Goal: Information Seeking & Learning: Learn about a topic

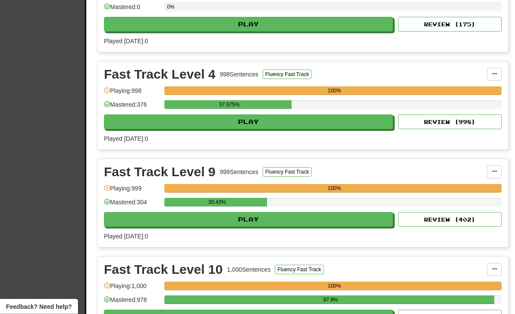
scroll to position [301, 0]
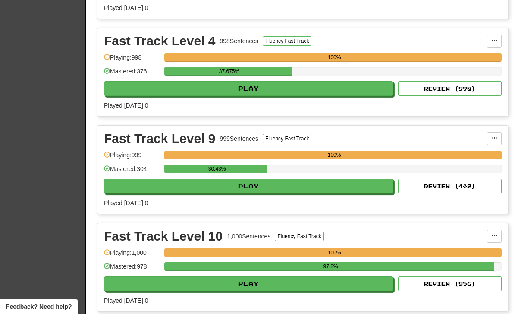
click at [298, 188] on button "Play" at bounding box center [248, 186] width 289 height 15
select select "**"
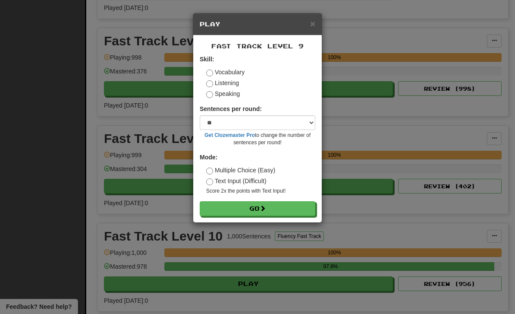
click at [299, 213] on button "Go" at bounding box center [258, 208] width 116 height 15
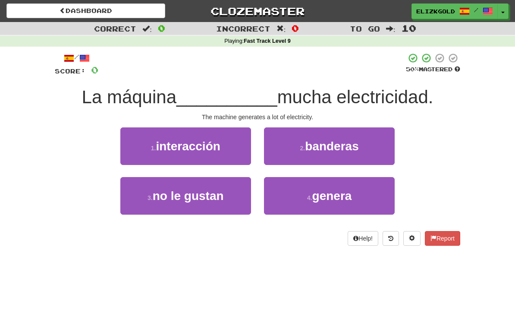
click at [362, 199] on button "4 . genera" at bounding box center [329, 196] width 131 height 38
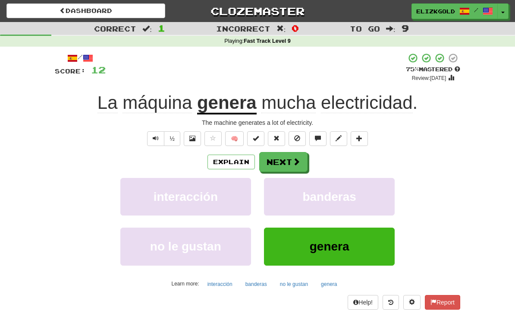
click at [295, 157] on span at bounding box center [296, 161] width 8 height 8
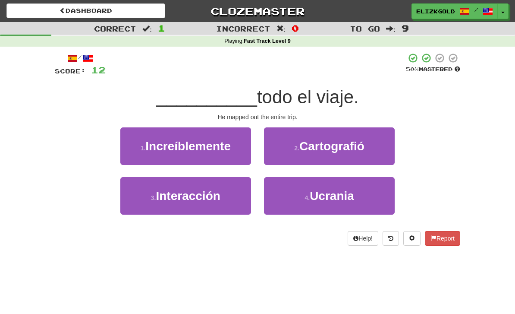
click at [375, 147] on button "2 . Cartografió" at bounding box center [329, 146] width 131 height 38
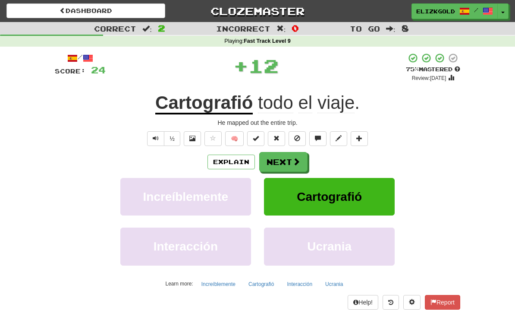
click at [295, 154] on button "Next" at bounding box center [283, 162] width 48 height 20
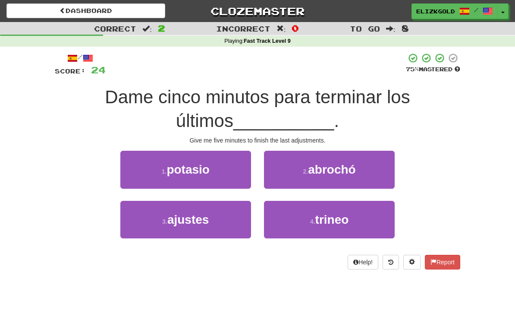
click at [155, 217] on button "3 . ajustes" at bounding box center [185, 220] width 131 height 38
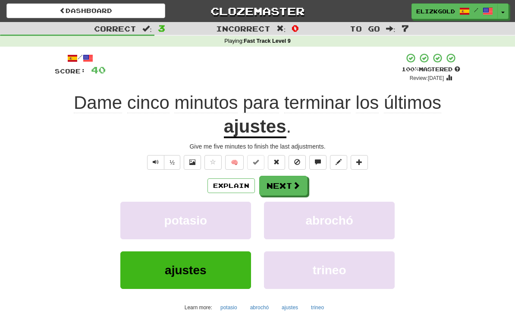
click at [295, 185] on span at bounding box center [296, 185] width 8 height 8
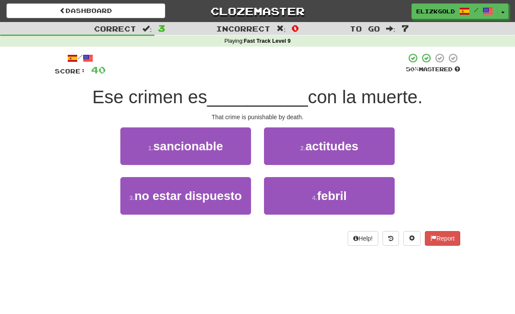
click at [148, 157] on button "1 . sancionable" at bounding box center [185, 146] width 131 height 38
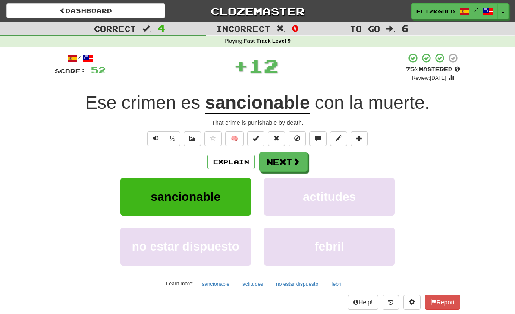
click at [288, 157] on button "Next" at bounding box center [283, 162] width 48 height 20
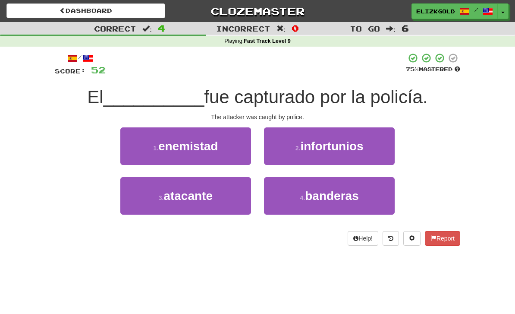
click at [146, 200] on button "3 . atacante" at bounding box center [185, 196] width 131 height 38
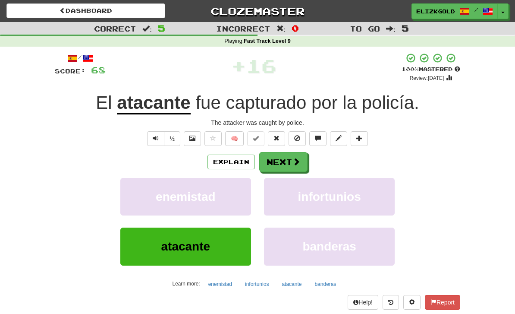
click at [292, 160] on span at bounding box center [296, 161] width 8 height 8
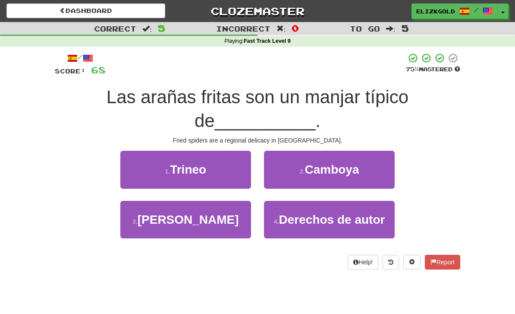
click at [370, 173] on button "2 . [GEOGRAPHIC_DATA]" at bounding box center [329, 169] width 131 height 38
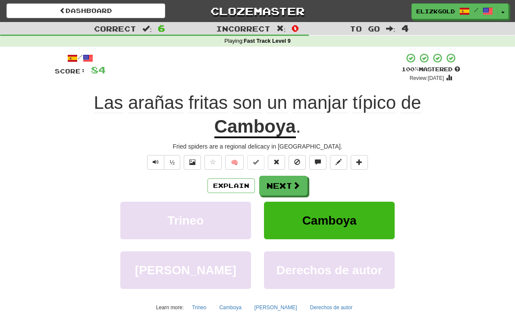
click at [295, 181] on span at bounding box center [296, 185] width 8 height 8
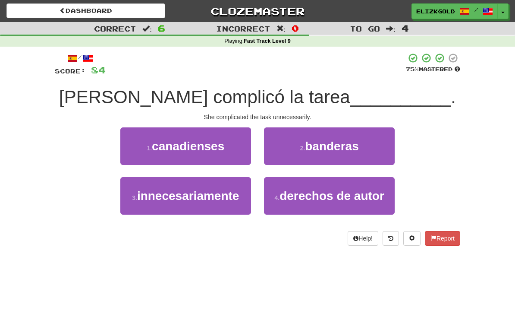
click at [149, 205] on button "3 . innecesariamente" at bounding box center [185, 196] width 131 height 38
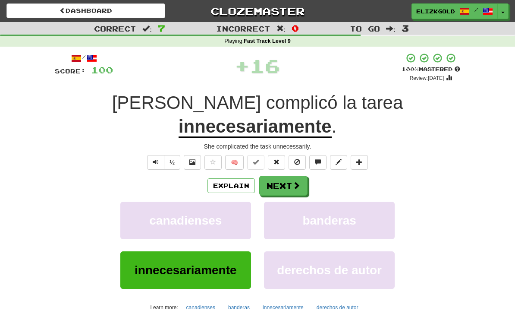
click at [291, 176] on button "Next" at bounding box center [283, 186] width 48 height 20
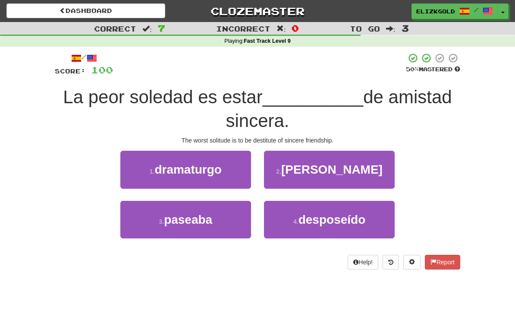
click at [314, 230] on button "4 . desposeído" at bounding box center [329, 220] width 131 height 38
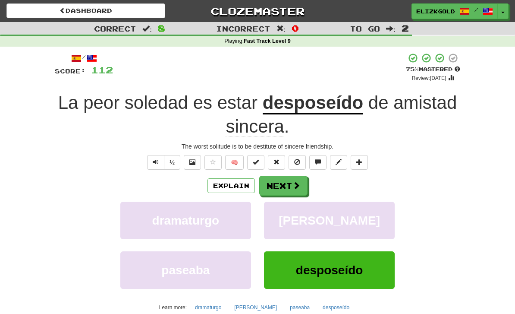
click at [294, 177] on button "Next" at bounding box center [283, 186] width 48 height 20
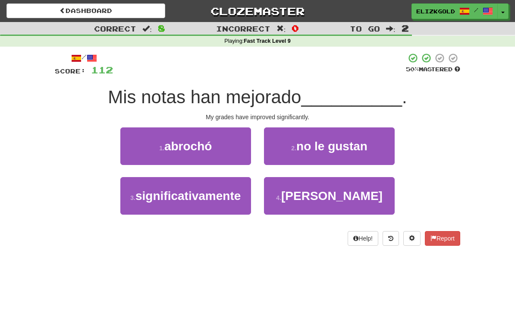
click at [149, 198] on span "significativamente" at bounding box center [187, 195] width 105 height 13
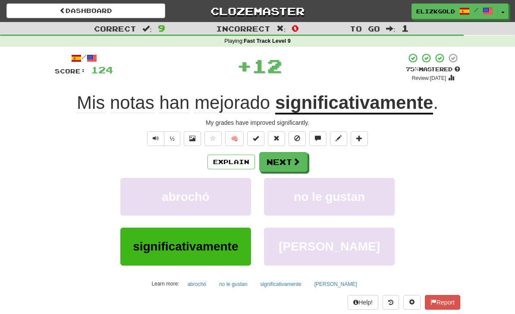
click at [288, 157] on button "Next" at bounding box center [283, 162] width 48 height 20
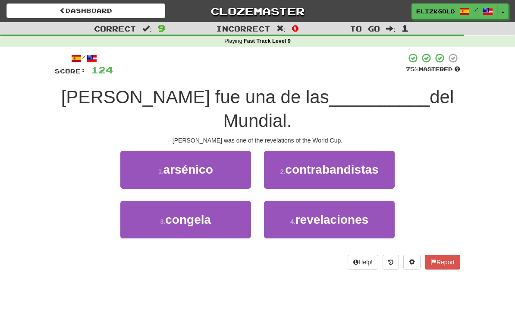
click at [331, 213] on span "revelaciones" at bounding box center [331, 219] width 73 height 13
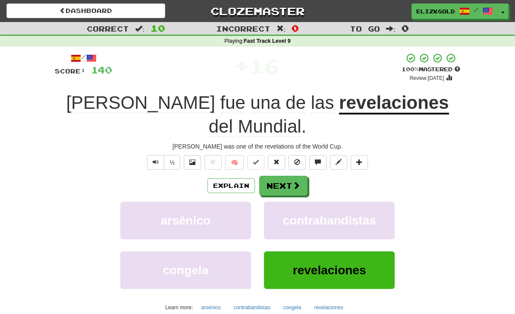
click at [295, 183] on span at bounding box center [296, 185] width 8 height 8
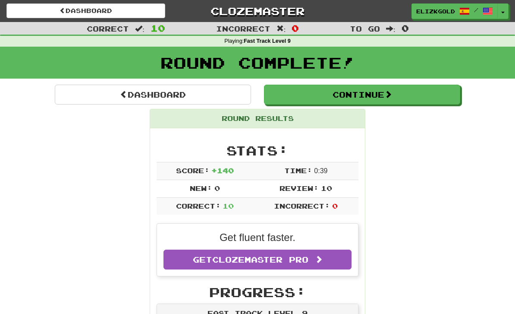
click at [438, 88] on button "Continue" at bounding box center [362, 95] width 196 height 20
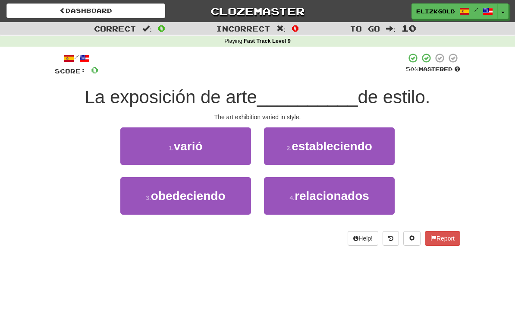
click at [144, 154] on button "1 . varió" at bounding box center [185, 146] width 131 height 38
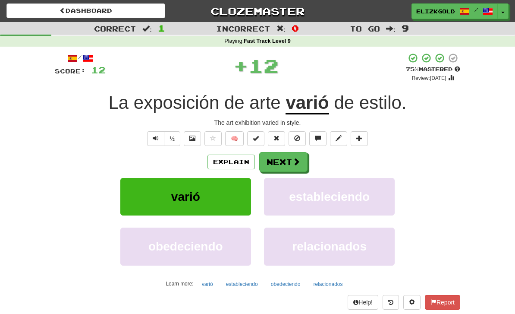
click at [292, 154] on button "Next" at bounding box center [283, 162] width 48 height 20
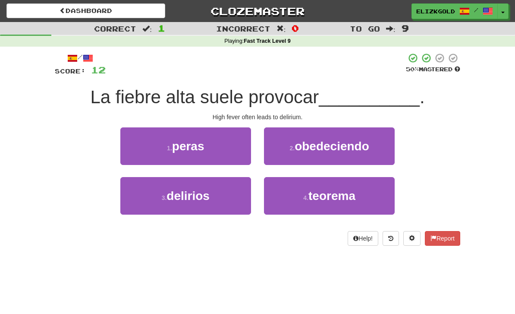
click at [155, 196] on button "3 . delirios" at bounding box center [185, 196] width 131 height 38
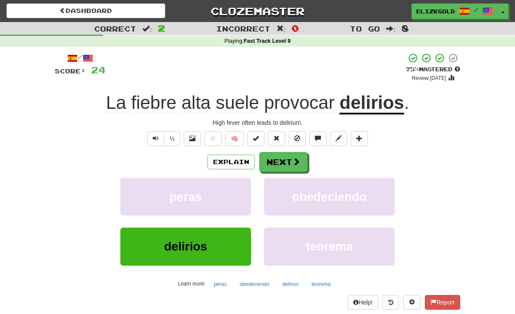
click at [286, 168] on button "Next" at bounding box center [283, 162] width 48 height 20
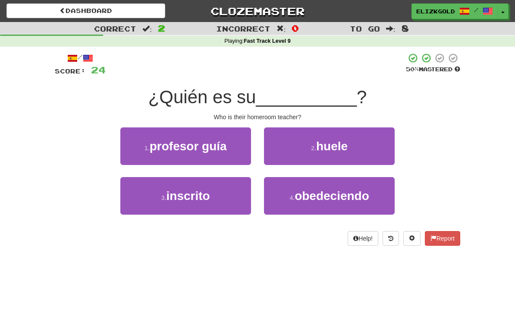
click at [234, 151] on button "1 . profesor guía" at bounding box center [185, 146] width 131 height 38
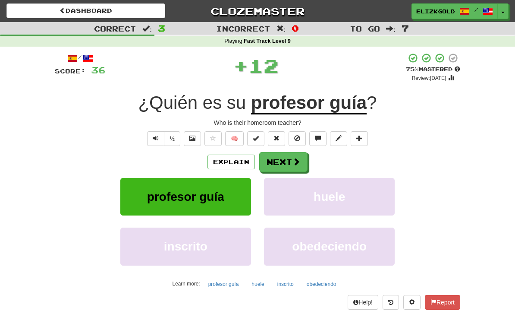
click at [285, 165] on button "Next" at bounding box center [283, 162] width 48 height 20
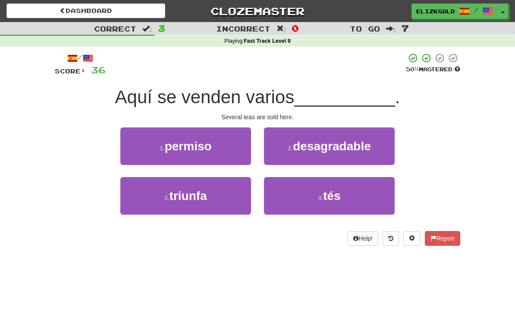
click at [327, 198] on span "tés" at bounding box center [331, 195] width 17 height 13
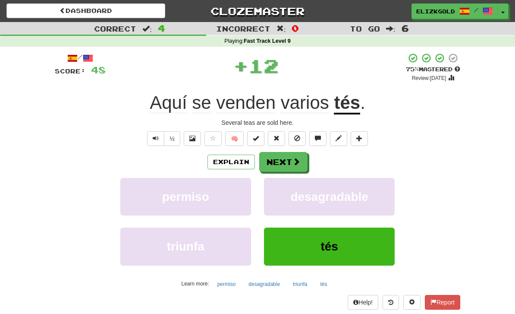
click at [289, 156] on button "Next" at bounding box center [283, 162] width 48 height 20
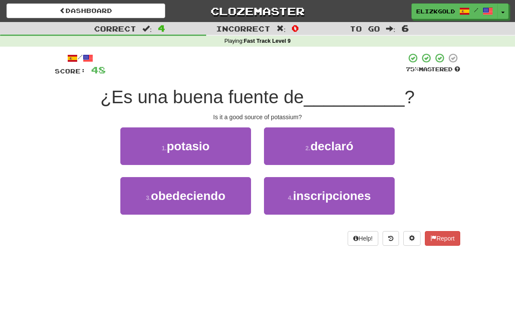
click at [139, 156] on button "1 . potasio" at bounding box center [185, 146] width 131 height 38
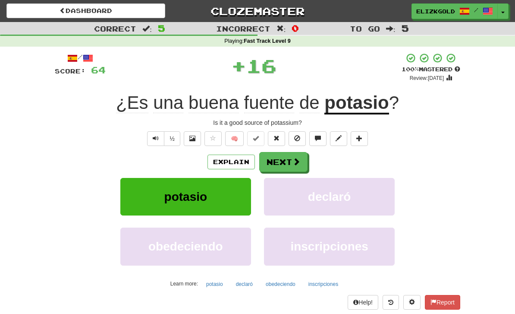
click at [287, 157] on button "Next" at bounding box center [283, 162] width 48 height 20
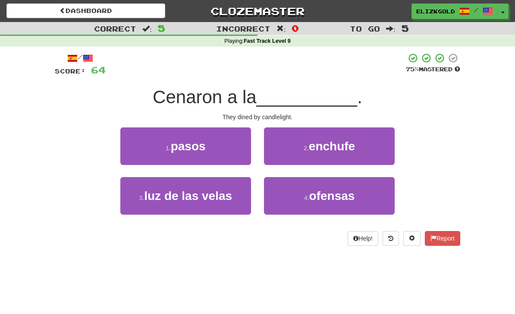
click at [150, 193] on span "luz de las velas" at bounding box center [188, 195] width 88 height 13
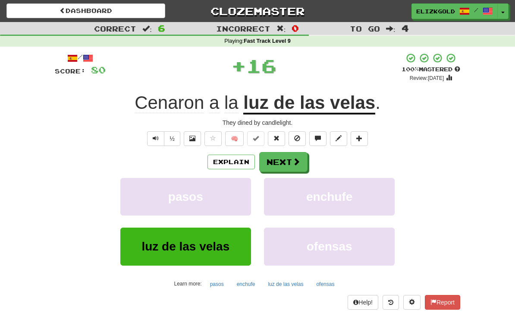
click at [286, 152] on button "Next" at bounding box center [283, 162] width 48 height 20
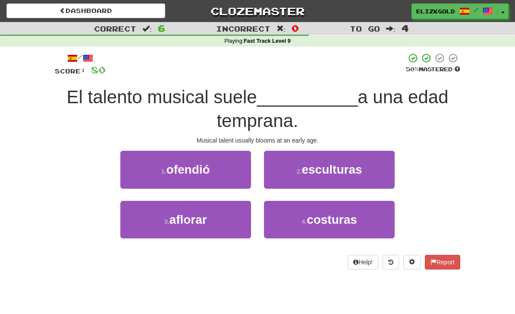
click at [222, 218] on button "3 . aflorar" at bounding box center [185, 220] width 131 height 38
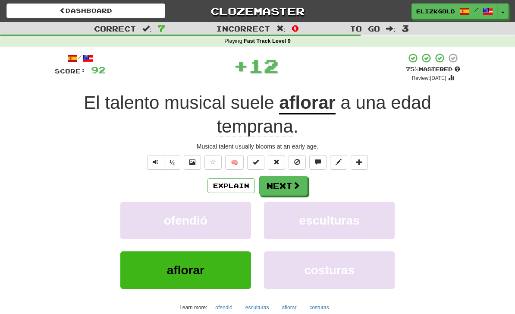
click at [288, 176] on button "Next" at bounding box center [283, 186] width 48 height 20
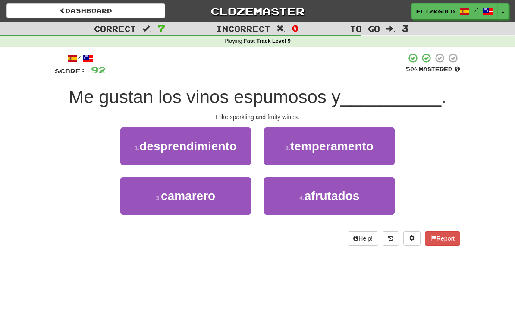
click at [312, 206] on button "4 . afrutados" at bounding box center [329, 196] width 131 height 38
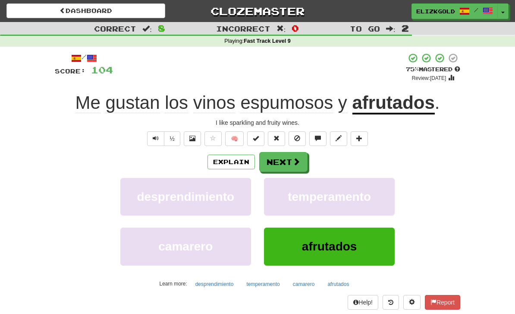
click at [287, 160] on button "Next" at bounding box center [283, 162] width 48 height 20
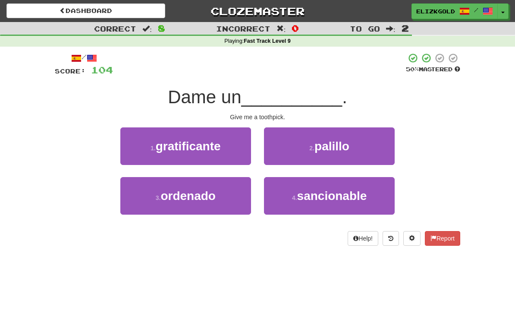
click at [349, 154] on button "2 . palillo" at bounding box center [329, 146] width 131 height 38
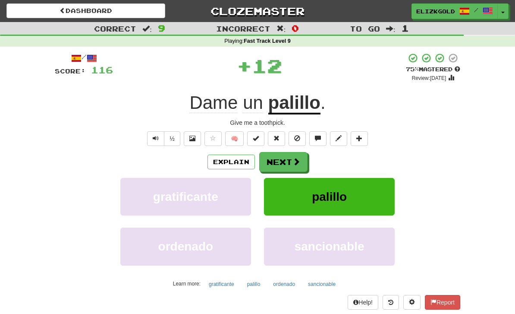
click at [292, 159] on span at bounding box center [296, 161] width 8 height 8
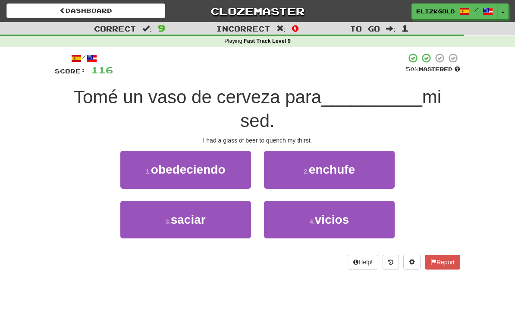
click at [234, 225] on button "3 . saciar" at bounding box center [185, 220] width 131 height 38
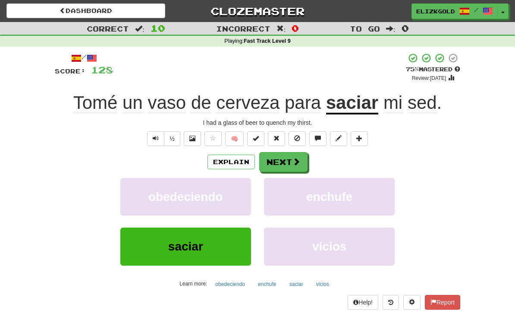
click at [296, 157] on span at bounding box center [296, 161] width 8 height 8
